Goal: Task Accomplishment & Management: Use online tool/utility

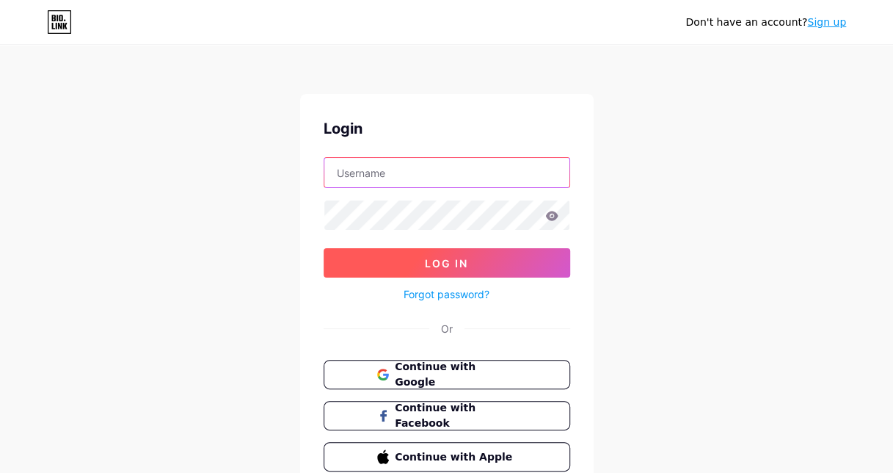
type input "thesavvyspeducator"
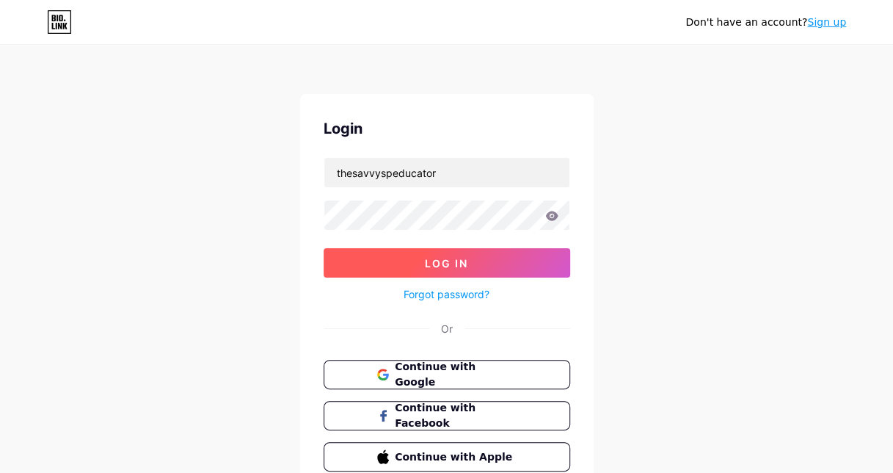
click at [487, 269] on button "Log In" at bounding box center [447, 262] width 247 height 29
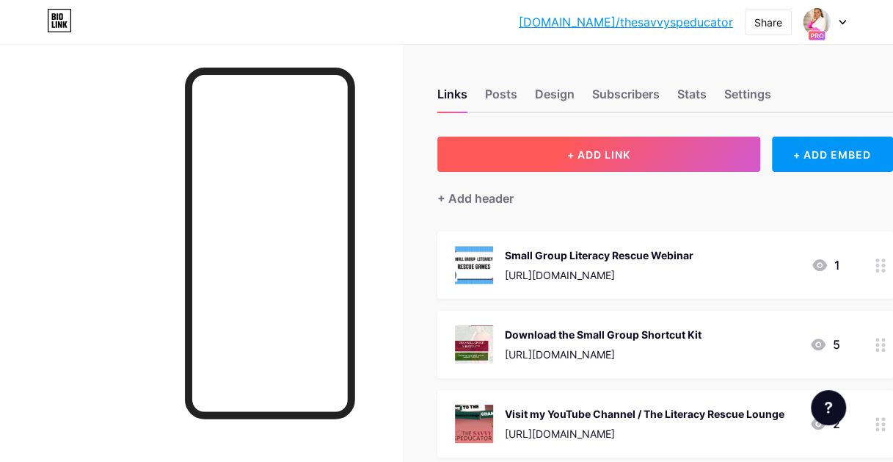
click at [694, 160] on button "+ ADD LINK" at bounding box center [598, 154] width 323 height 35
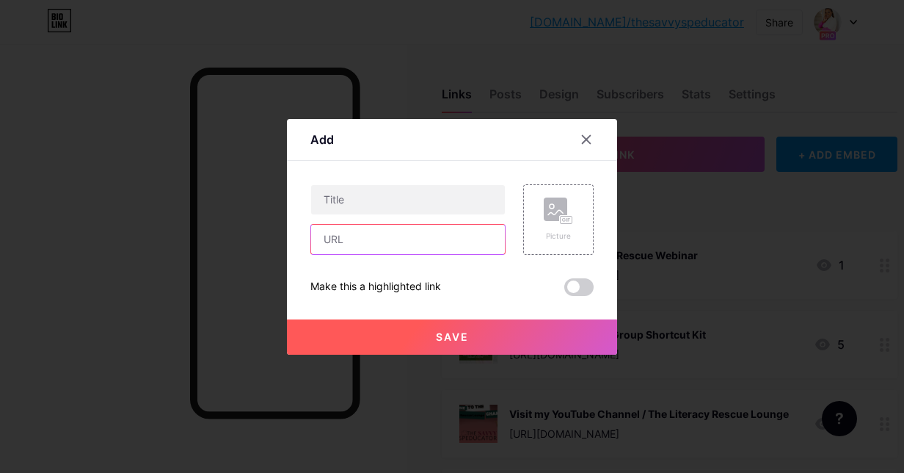
click at [410, 238] on input "text" at bounding box center [408, 239] width 194 height 29
paste input "[URL][DOMAIN_NAME]"
type input "[URL][DOMAIN_NAME]"
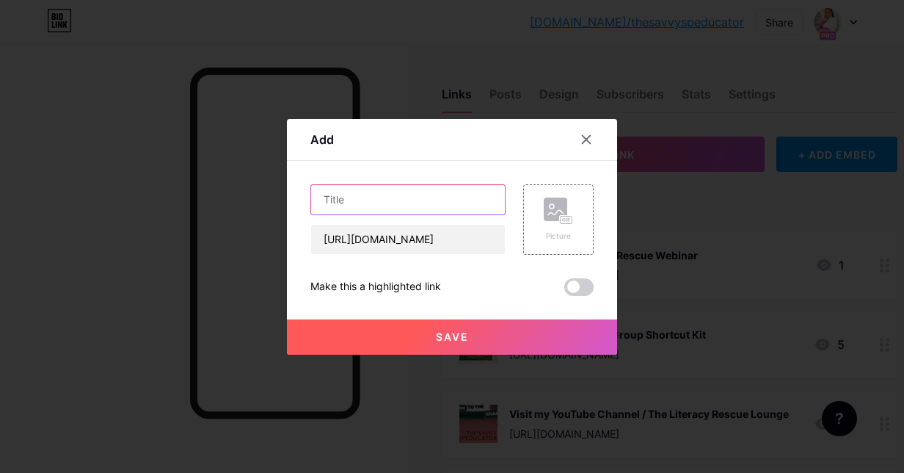
scroll to position [0, 0]
click at [410, 190] on input "text" at bounding box center [408, 199] width 194 height 29
click at [541, 205] on div "Picture" at bounding box center [558, 219] width 70 height 70
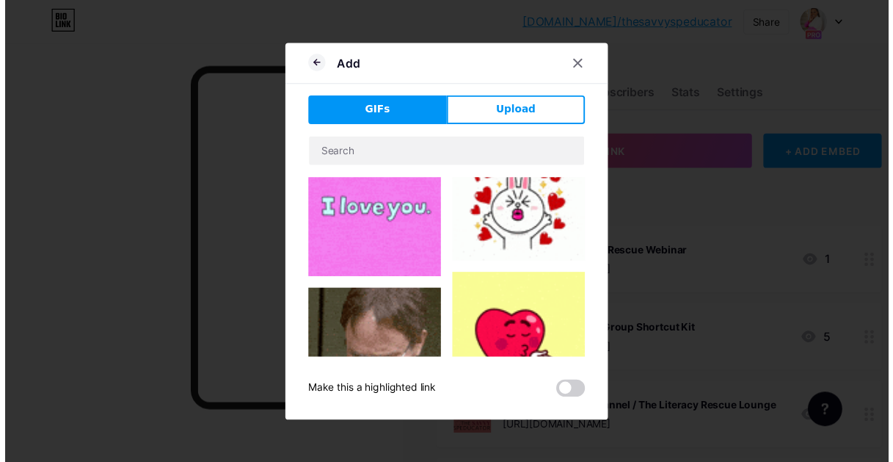
scroll to position [34, 0]
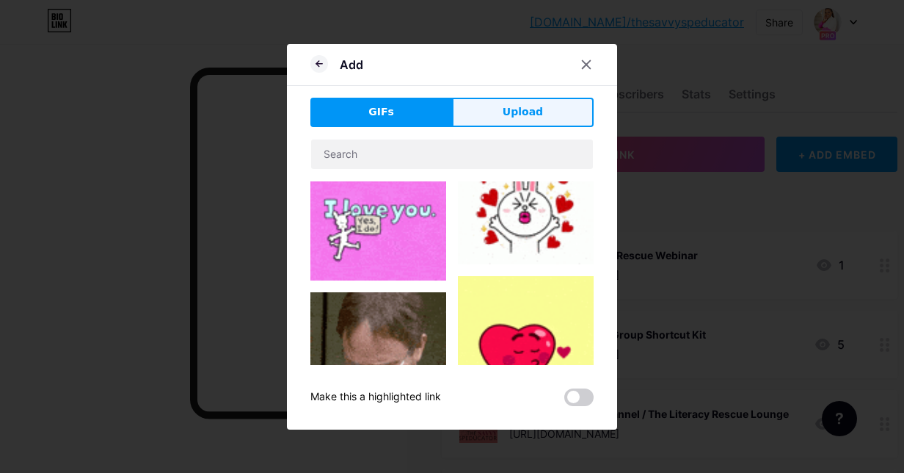
click at [509, 121] on button "Upload" at bounding box center [523, 112] width 142 height 29
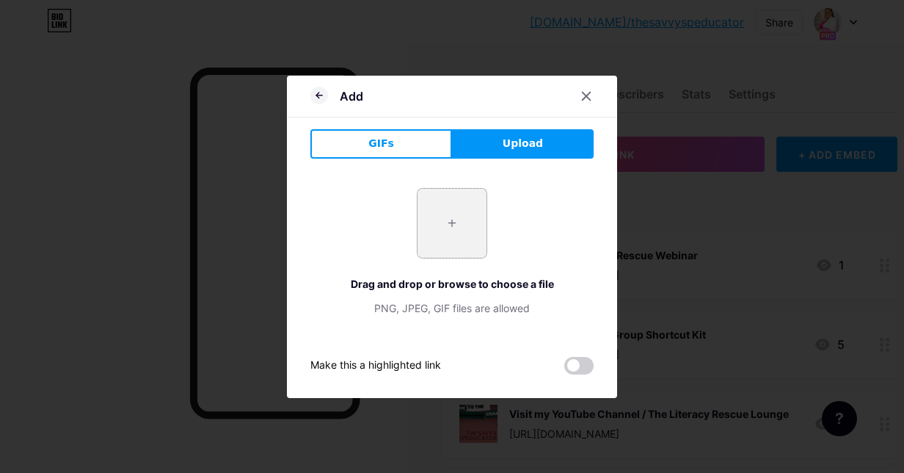
click at [440, 225] on input "file" at bounding box center [452, 223] width 69 height 69
click at [517, 133] on button "Upload" at bounding box center [523, 143] width 142 height 29
click at [446, 219] on input "file" at bounding box center [452, 223] width 69 height 69
type input "C:\fakepath\Small Group 11 Intensive.png"
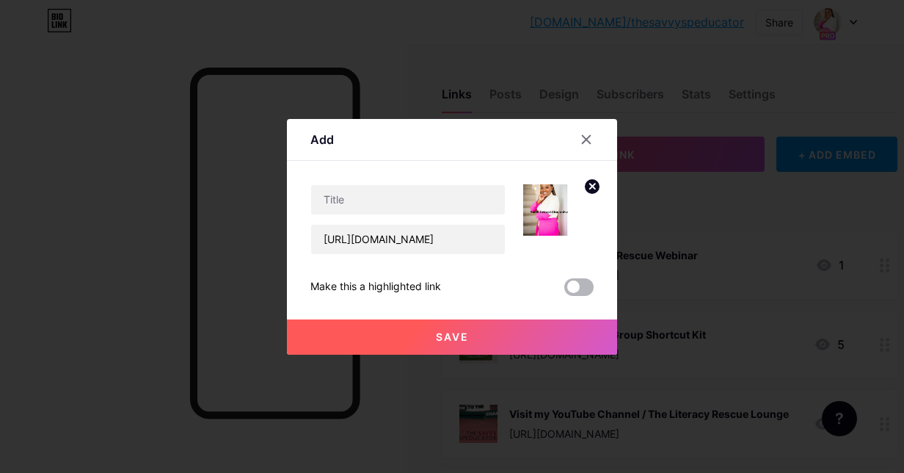
click at [574, 292] on span at bounding box center [578, 287] width 29 height 18
click at [564, 291] on input "checkbox" at bounding box center [564, 291] width 0 height 0
click at [548, 333] on button "Save" at bounding box center [452, 336] width 330 height 35
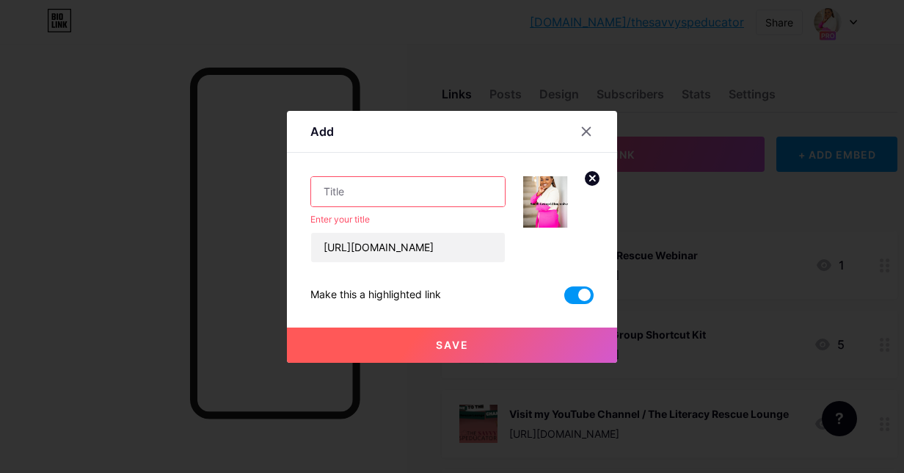
click at [475, 200] on input "text" at bounding box center [408, 191] width 194 height 29
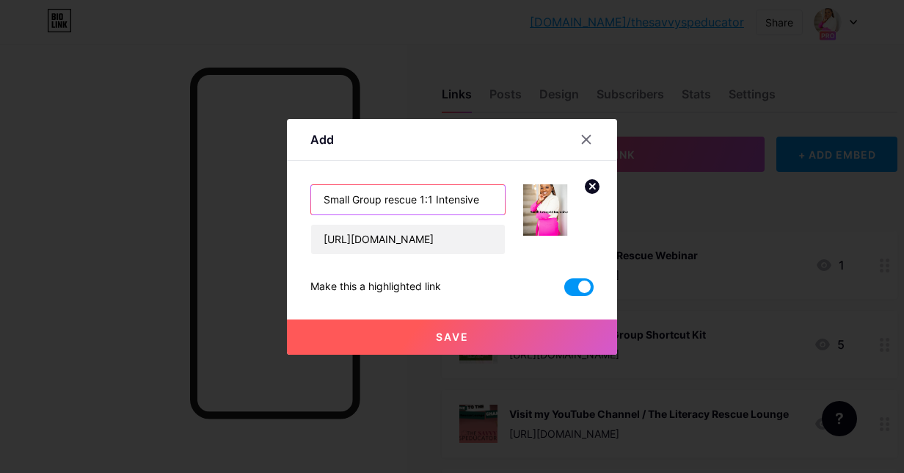
click at [379, 201] on input "Small Group rescue 1:1 Intensive" at bounding box center [408, 199] width 194 height 29
click at [391, 202] on input "Small Group rescue 1:1 Intensive" at bounding box center [408, 199] width 194 height 29
type input "Small Group Rescue 1:1 Intensive"
click at [526, 341] on button "Save" at bounding box center [452, 336] width 330 height 35
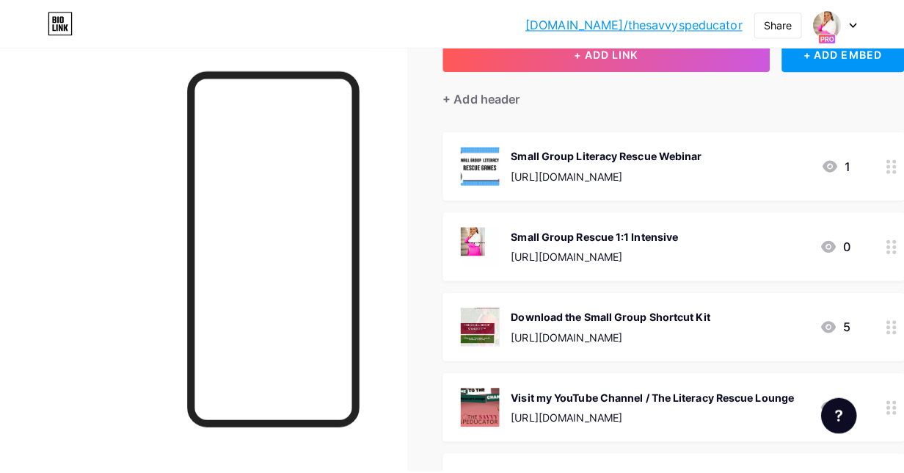
scroll to position [0, 0]
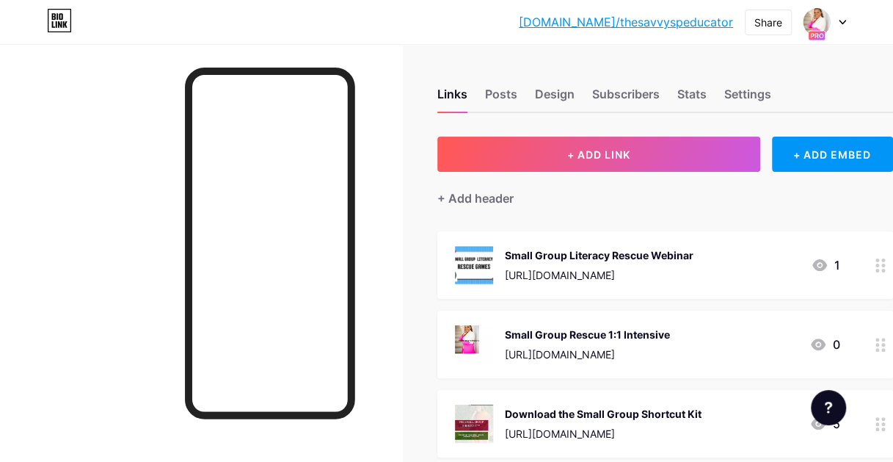
click at [586, 361] on div "Small Group Rescue 1:1 Intensive [URL][DOMAIN_NAME]" at bounding box center [587, 344] width 165 height 38
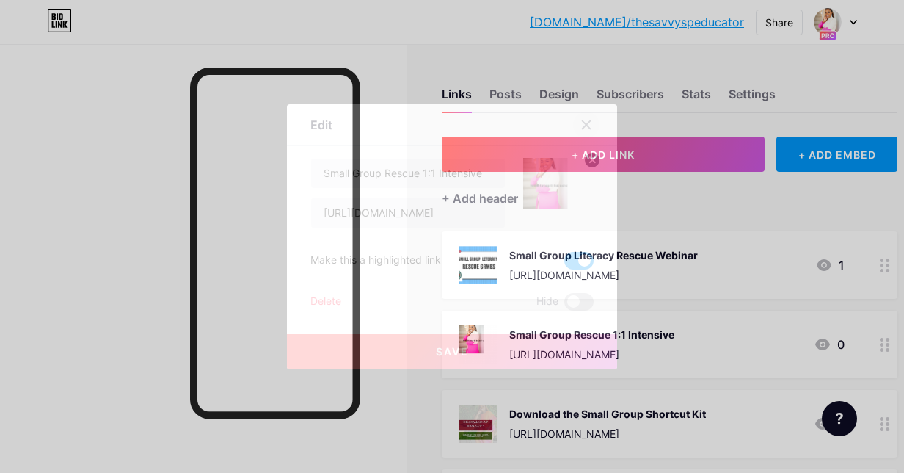
click at [588, 125] on icon at bounding box center [587, 125] width 12 height 12
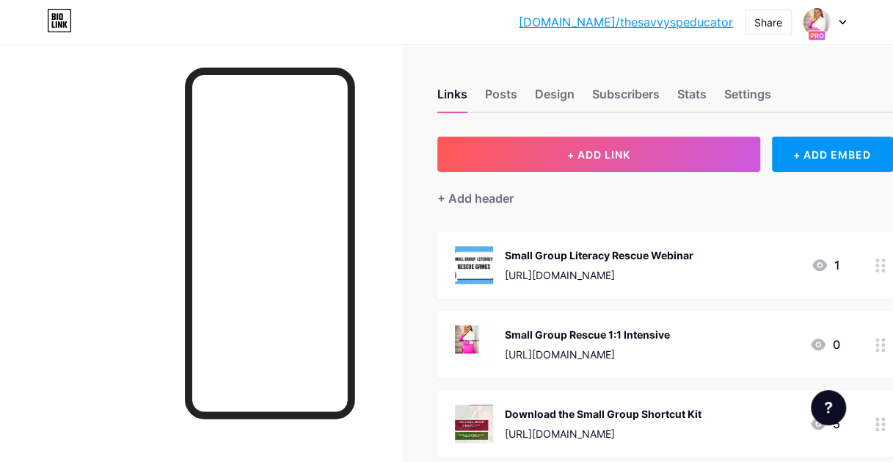
click at [608, 336] on div "Small Group Rescue 1:1 Intensive" at bounding box center [587, 334] width 165 height 15
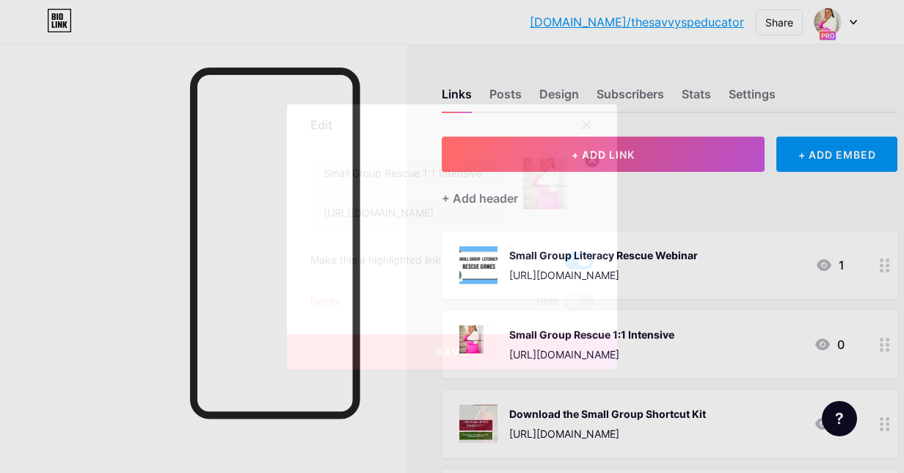
click at [586, 126] on icon at bounding box center [587, 125] width 12 height 12
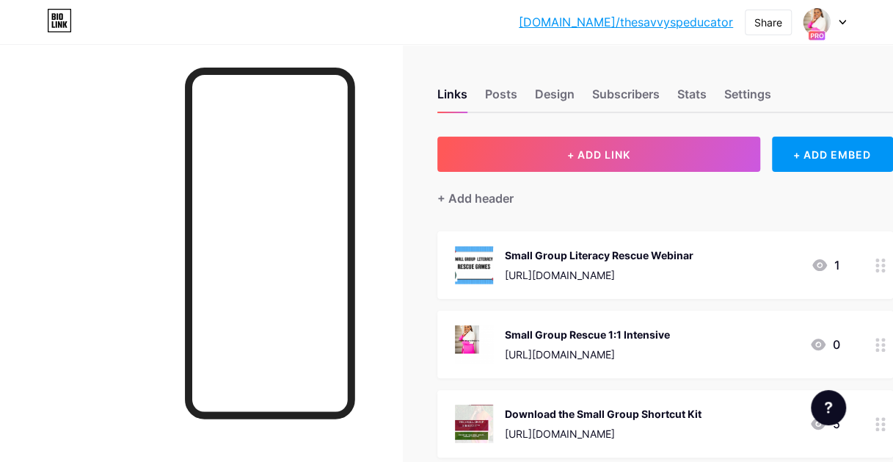
click at [670, 335] on div "Small Group Rescue 1:1 Intensive" at bounding box center [587, 334] width 165 height 15
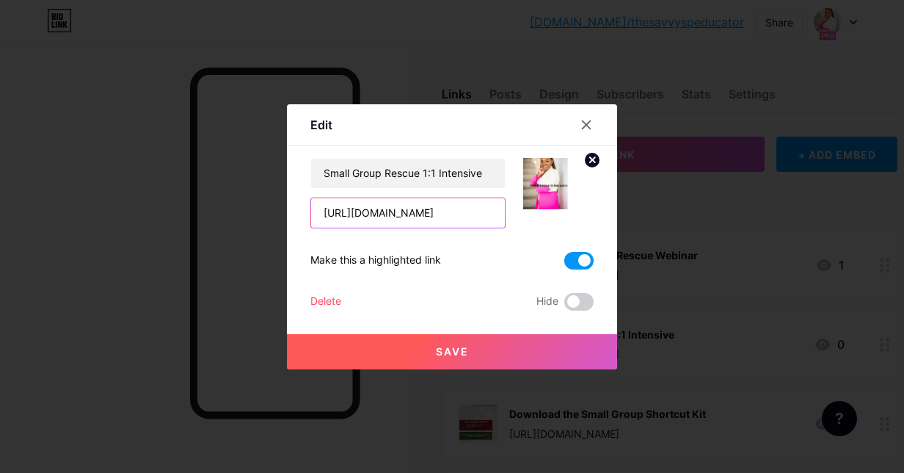
click at [470, 217] on input "[URL][DOMAIN_NAME]" at bounding box center [408, 212] width 194 height 29
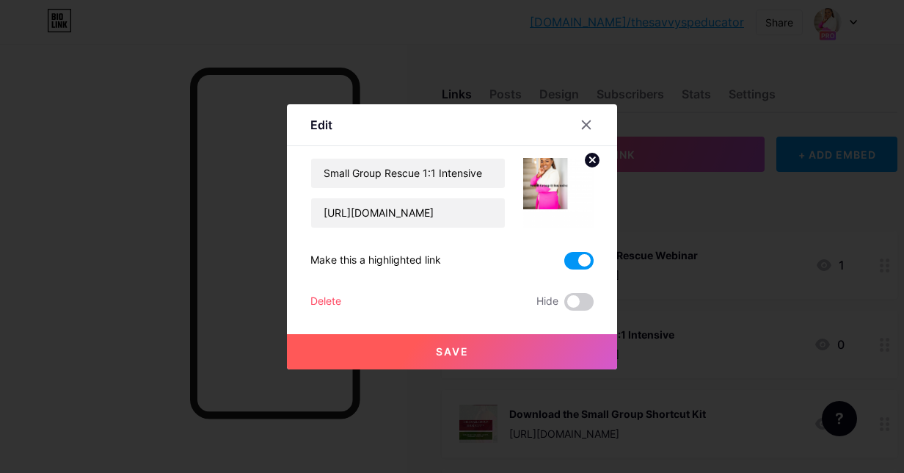
click at [486, 358] on button "Save" at bounding box center [452, 351] width 330 height 35
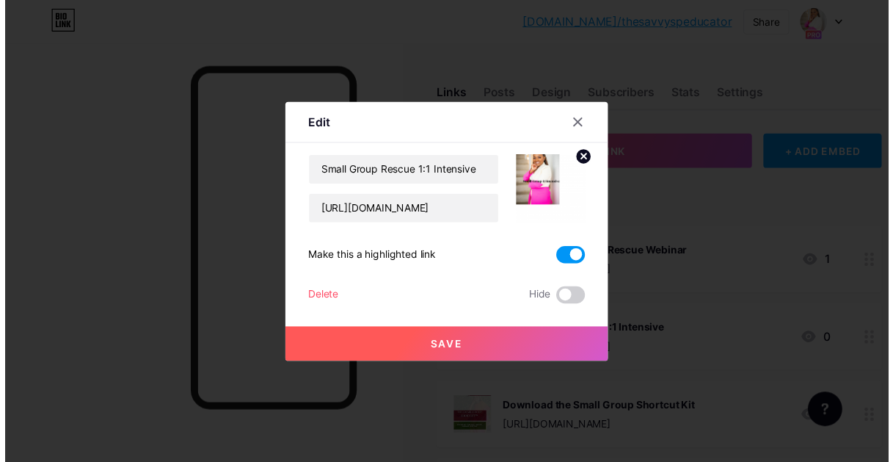
scroll to position [0, 0]
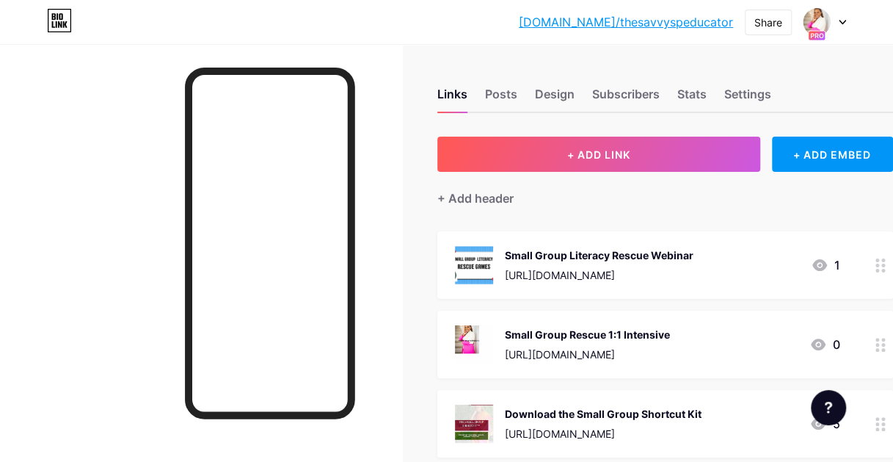
click at [59, 228] on div at bounding box center [201, 275] width 402 height 462
